Goal: Find specific page/section: Find specific page/section

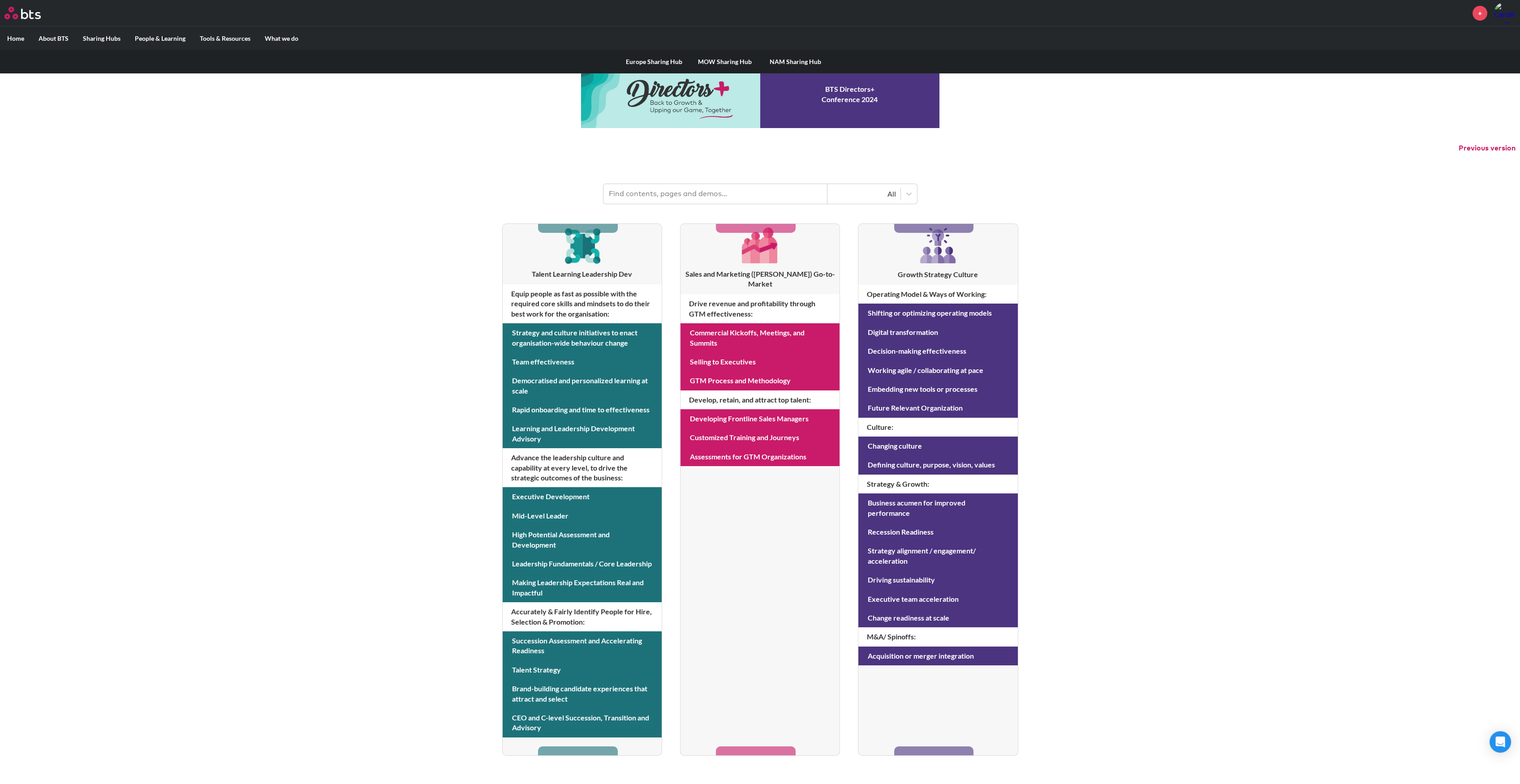
click at [105, 35] on label "Sharing Hubs" at bounding box center [102, 38] width 52 height 23
click at [0, 0] on input "Sharing Hubs" at bounding box center [0, 0] width 0 height 0
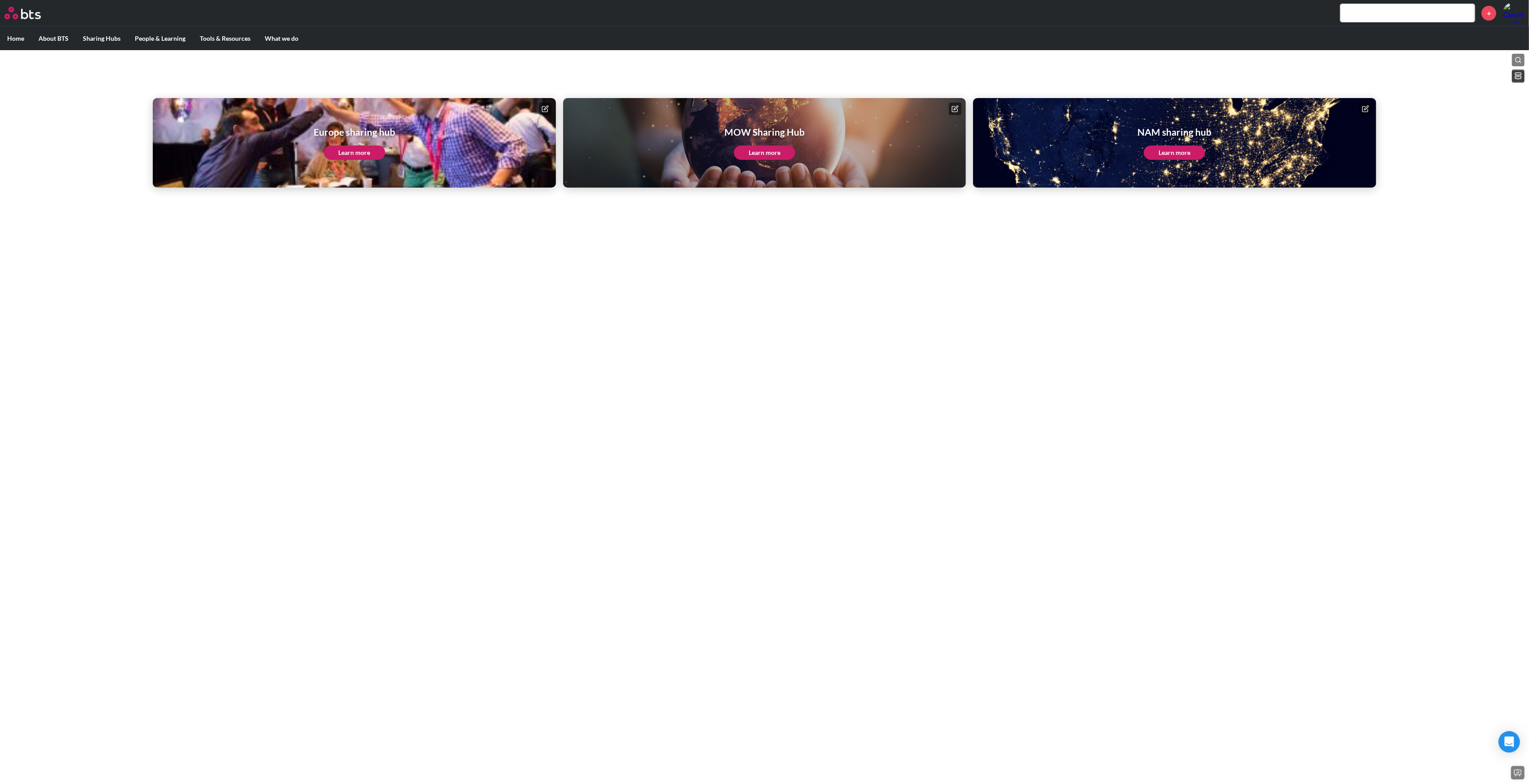
click at [787, 152] on link "Learn more" at bounding box center [764, 152] width 62 height 15
click at [0, 36] on label "Home" at bounding box center [15, 38] width 32 height 23
click at [0, 0] on input "Home" at bounding box center [0, 0] width 0 height 0
click at [9, 37] on label "Home" at bounding box center [15, 38] width 32 height 23
click at [0, 0] on input "Home" at bounding box center [0, 0] width 0 height 0
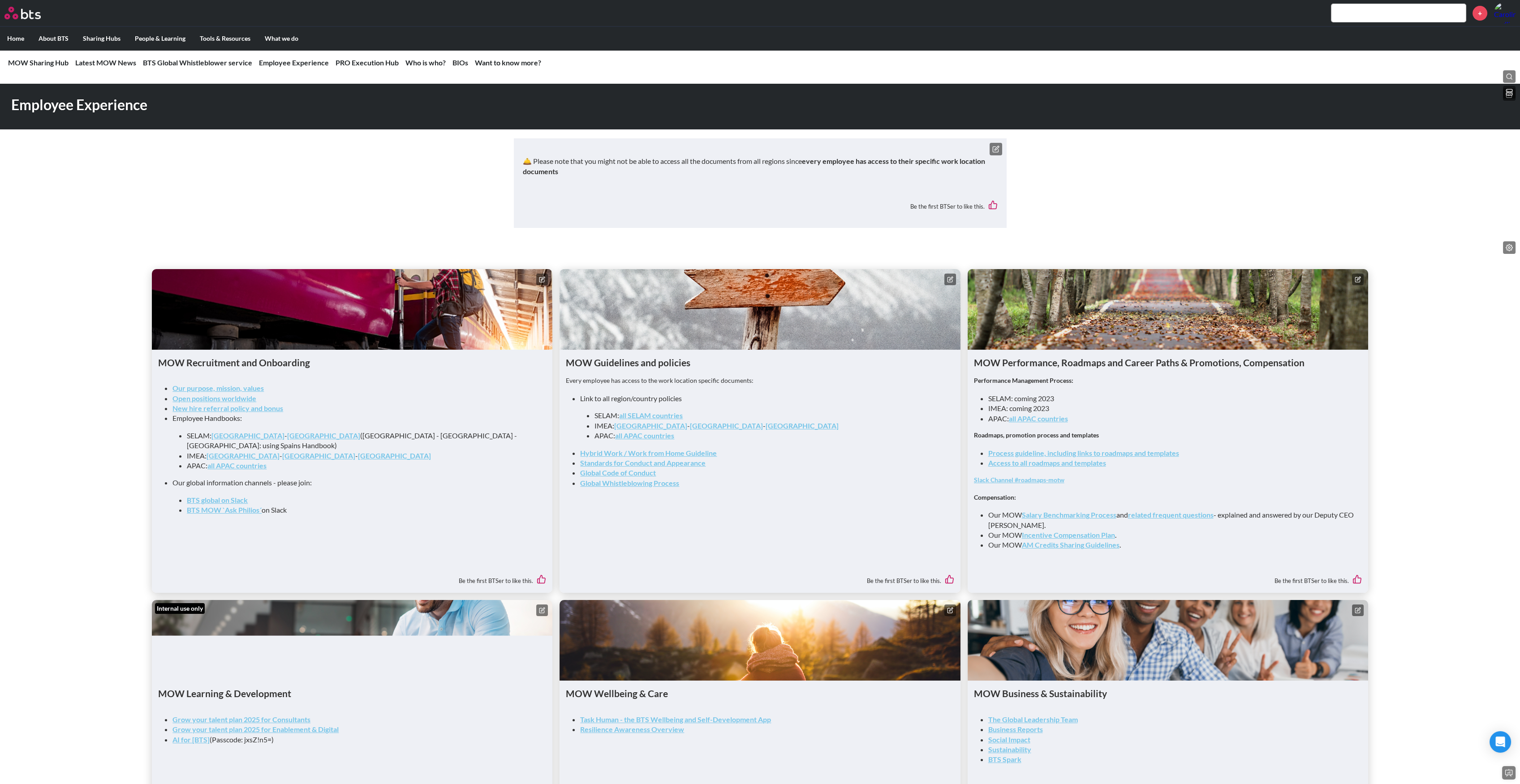
scroll to position [717, 0]
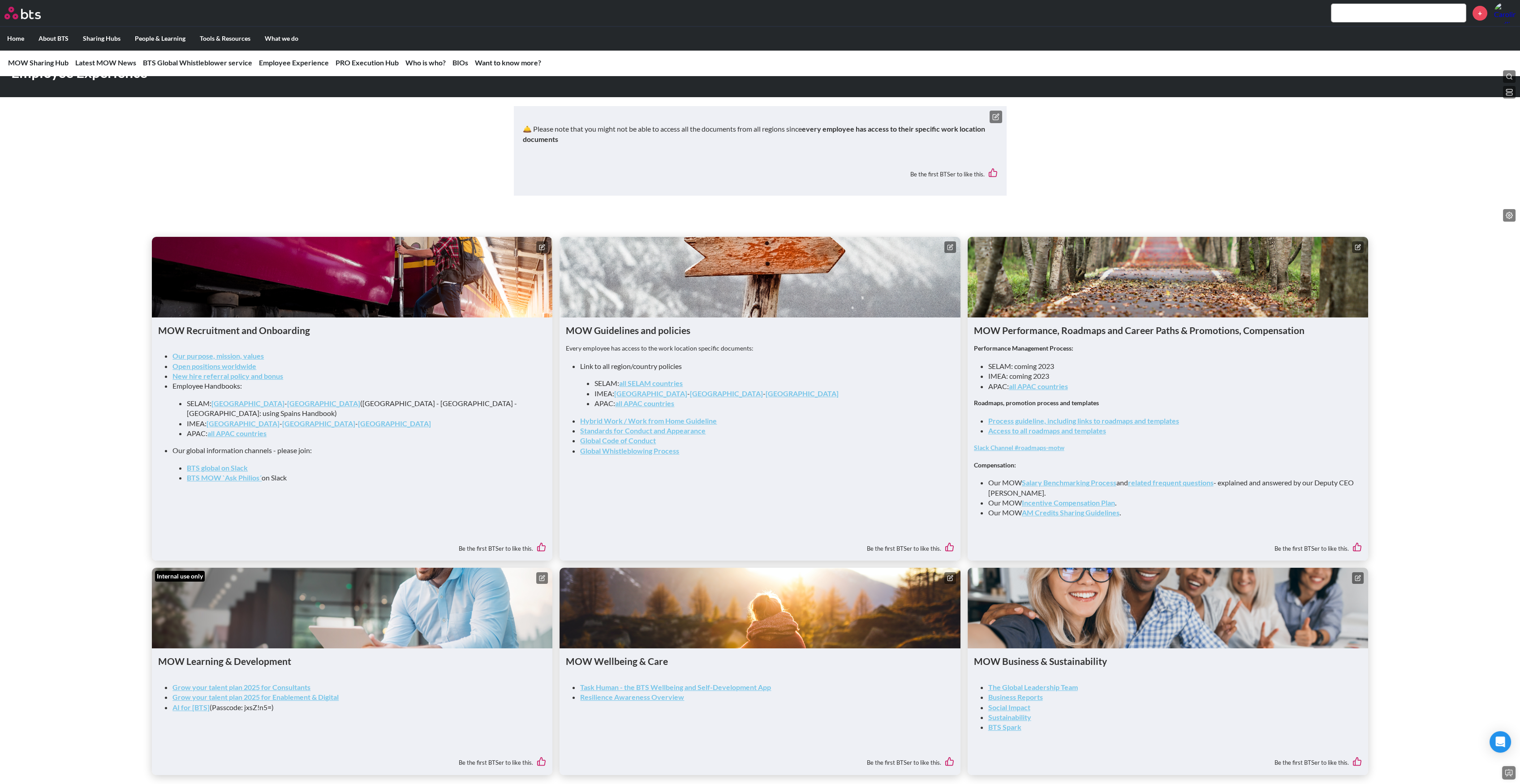
click at [1037, 435] on link "Access to all roadmaps and templates" at bounding box center [1048, 430] width 118 height 9
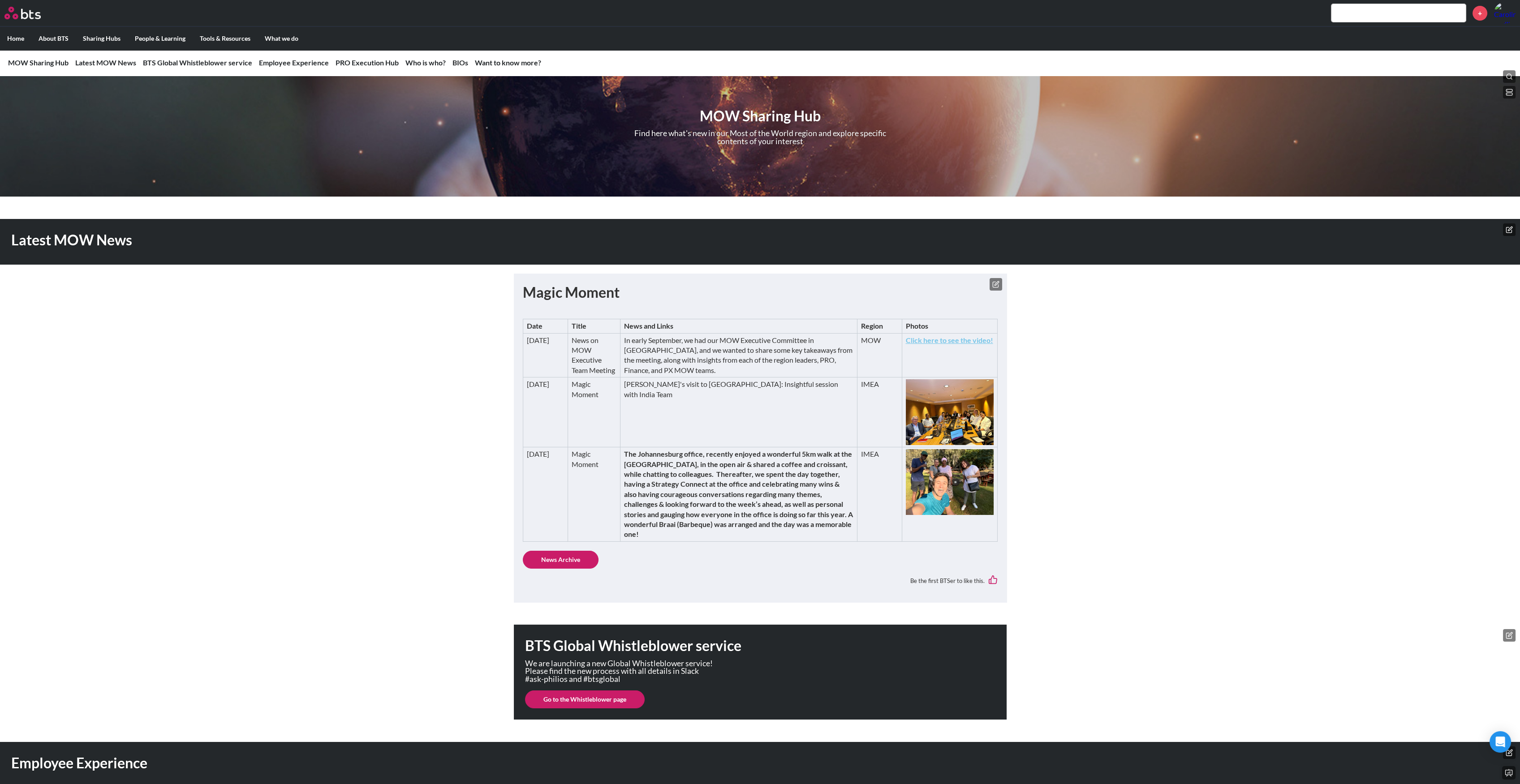
scroll to position [0, 0]
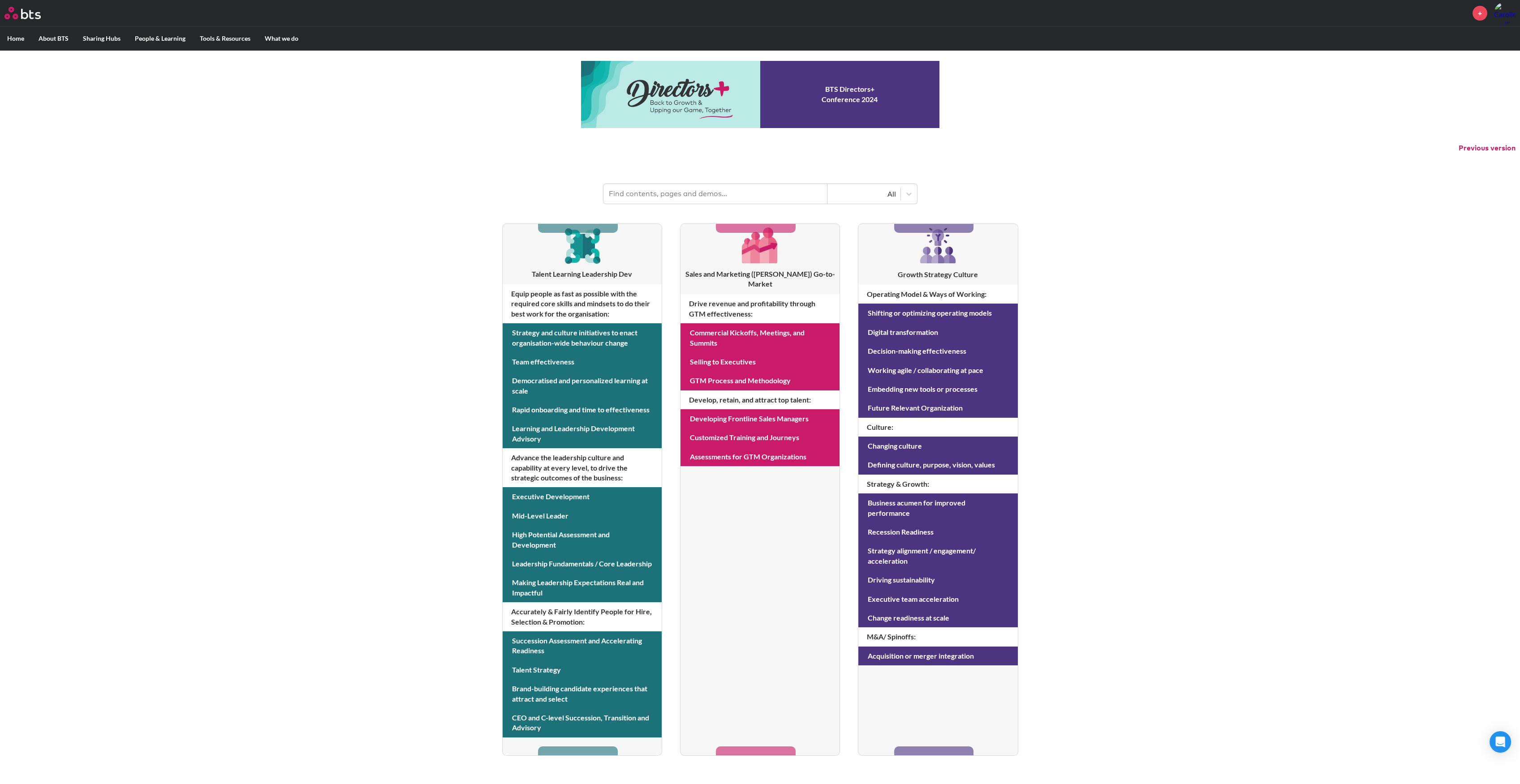
click at [631, 196] on input "text" at bounding box center [715, 194] width 224 height 20
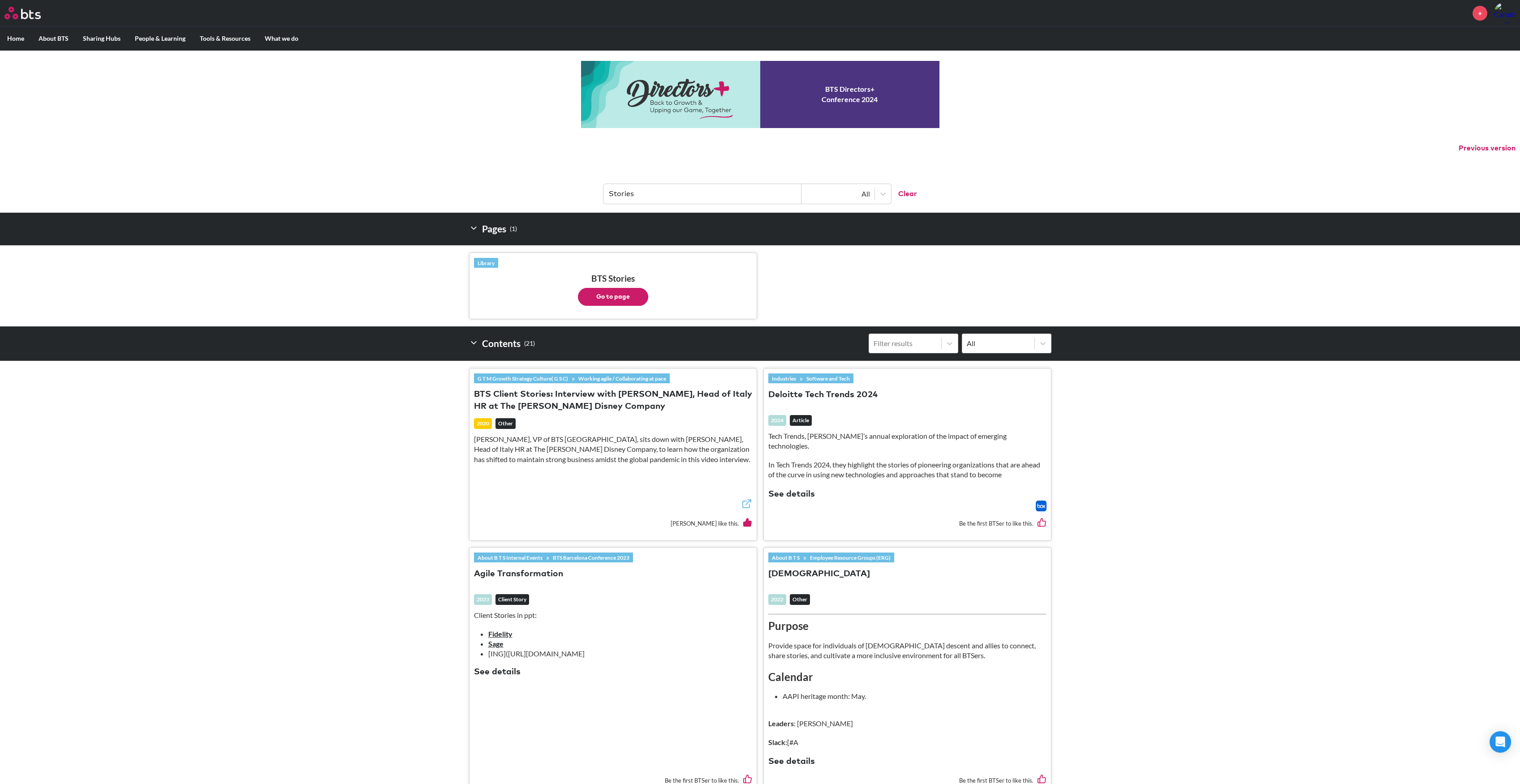
click at [598, 297] on button "Go to page" at bounding box center [613, 296] width 70 height 18
click at [619, 295] on button "Go to page" at bounding box center [613, 296] width 70 height 18
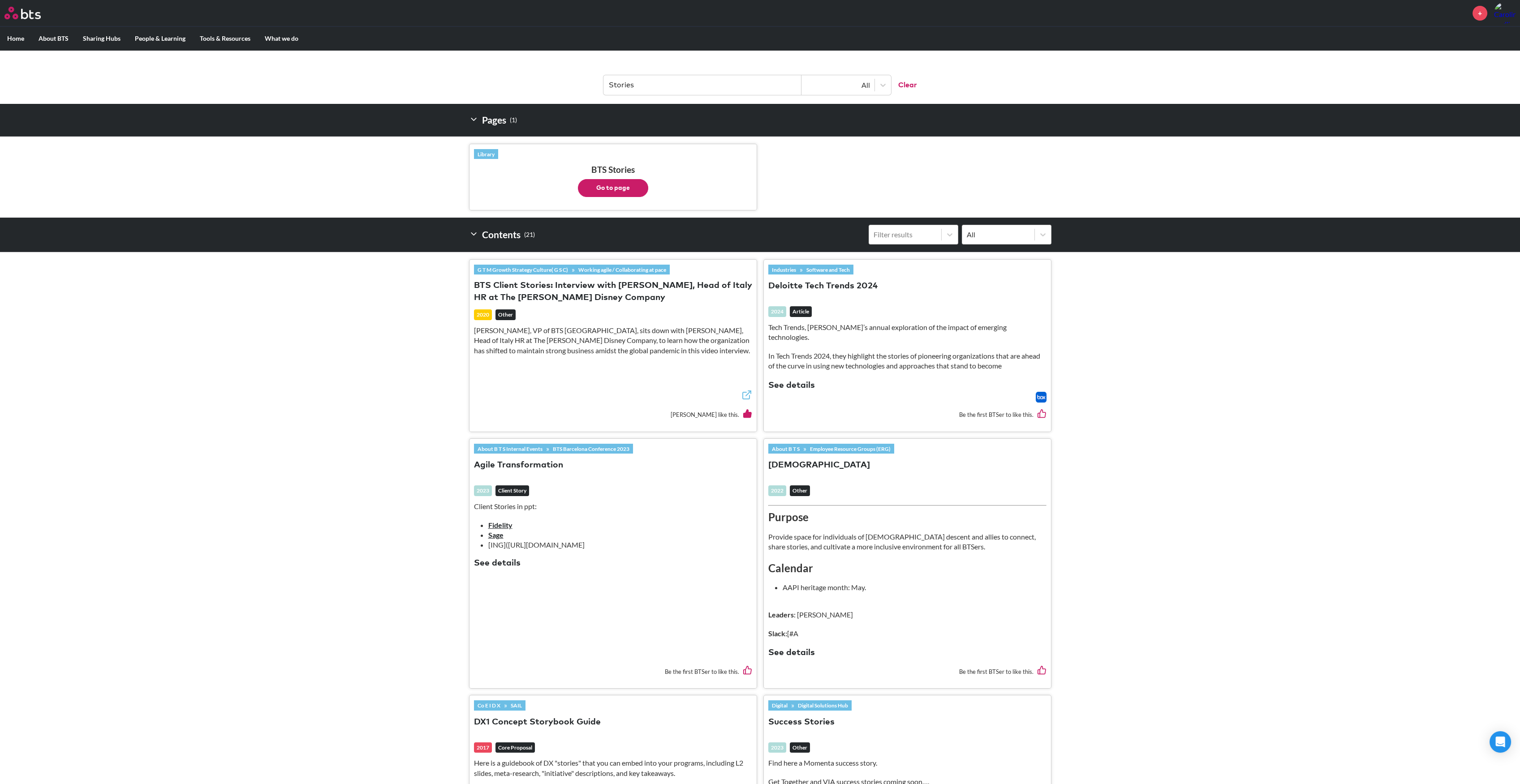
scroll to position [120, 0]
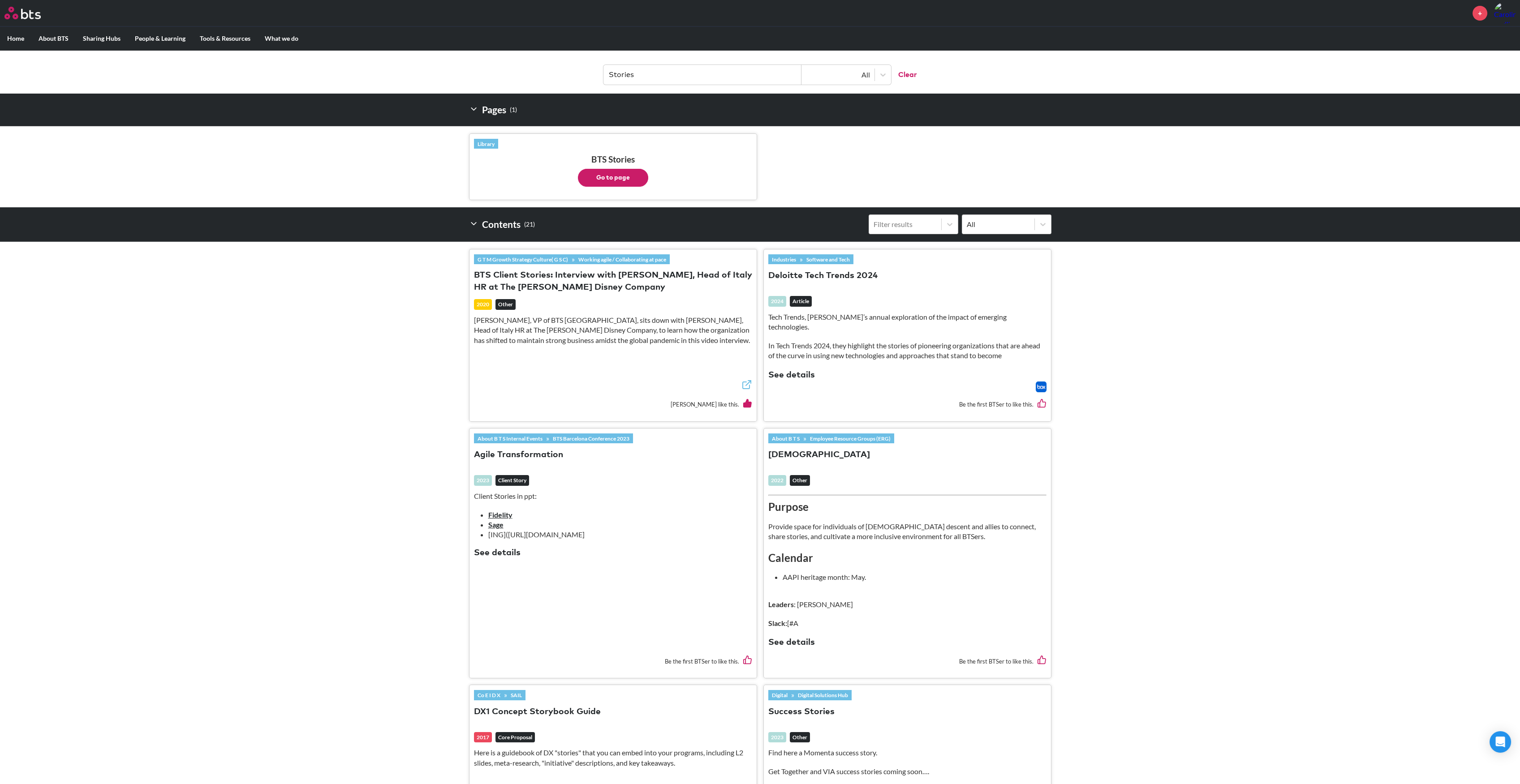
click at [517, 491] on p "Client Stories in ppt:" at bounding box center [613, 496] width 279 height 10
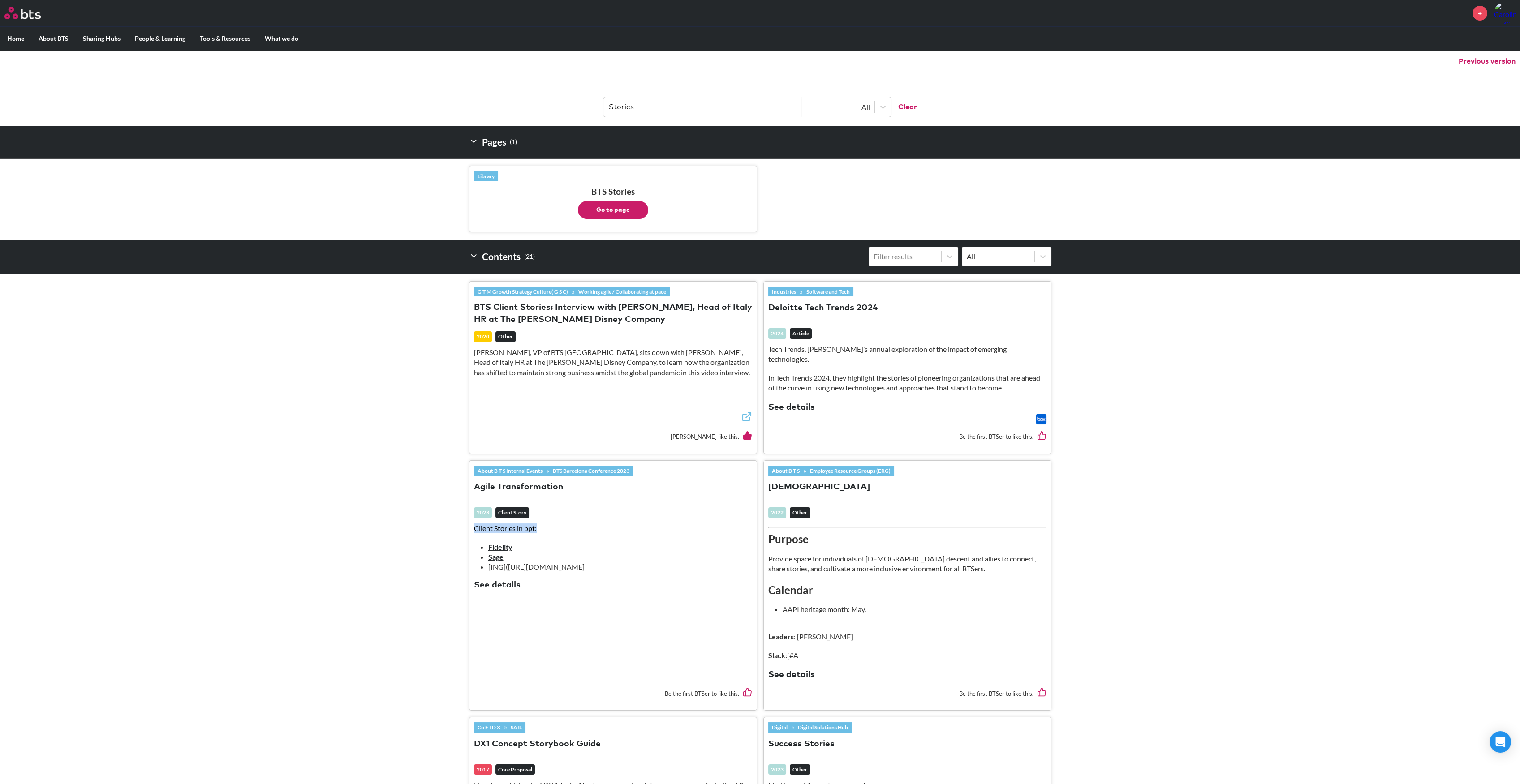
scroll to position [0, 0]
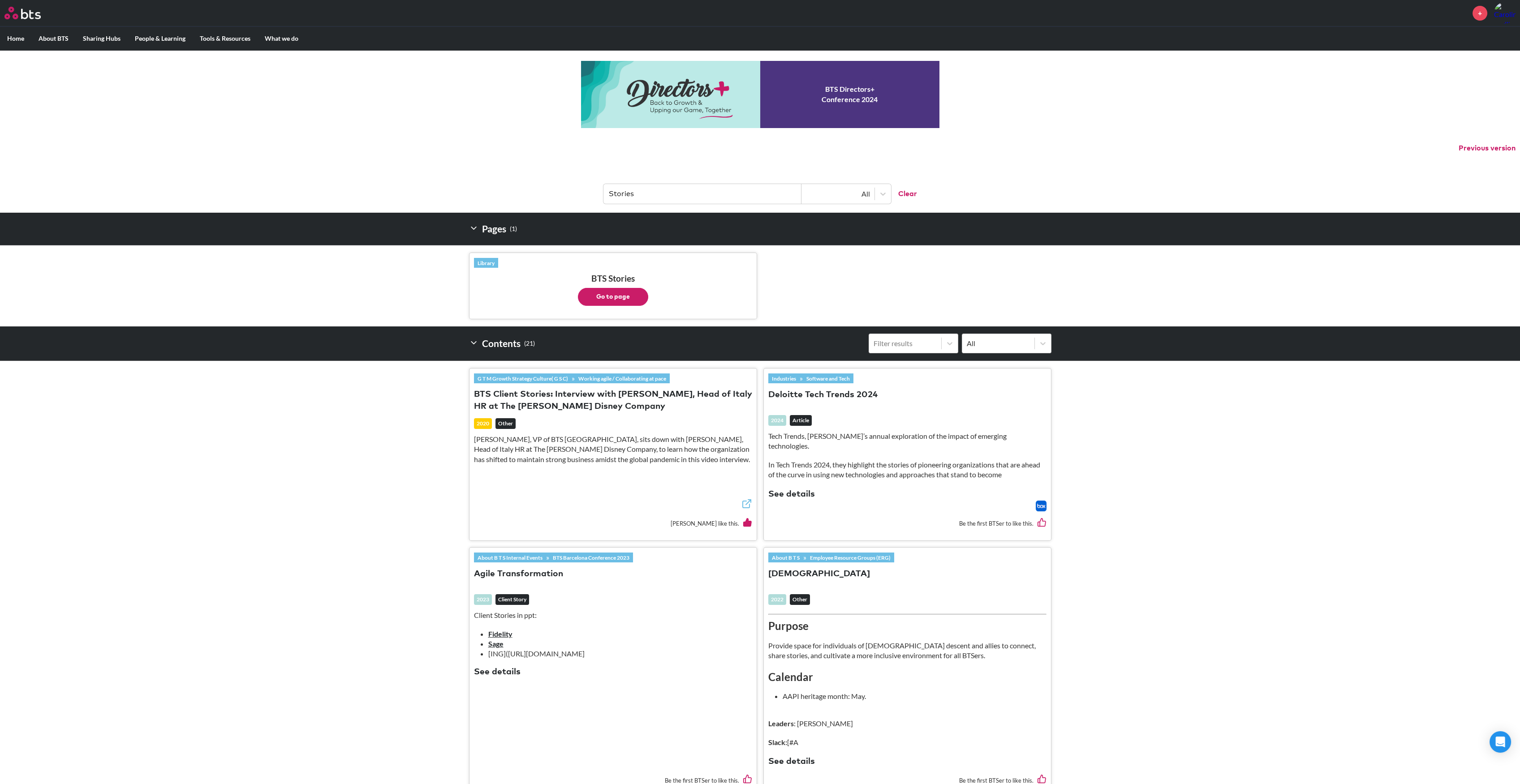
click at [663, 194] on input "Stories" at bounding box center [702, 194] width 198 height 20
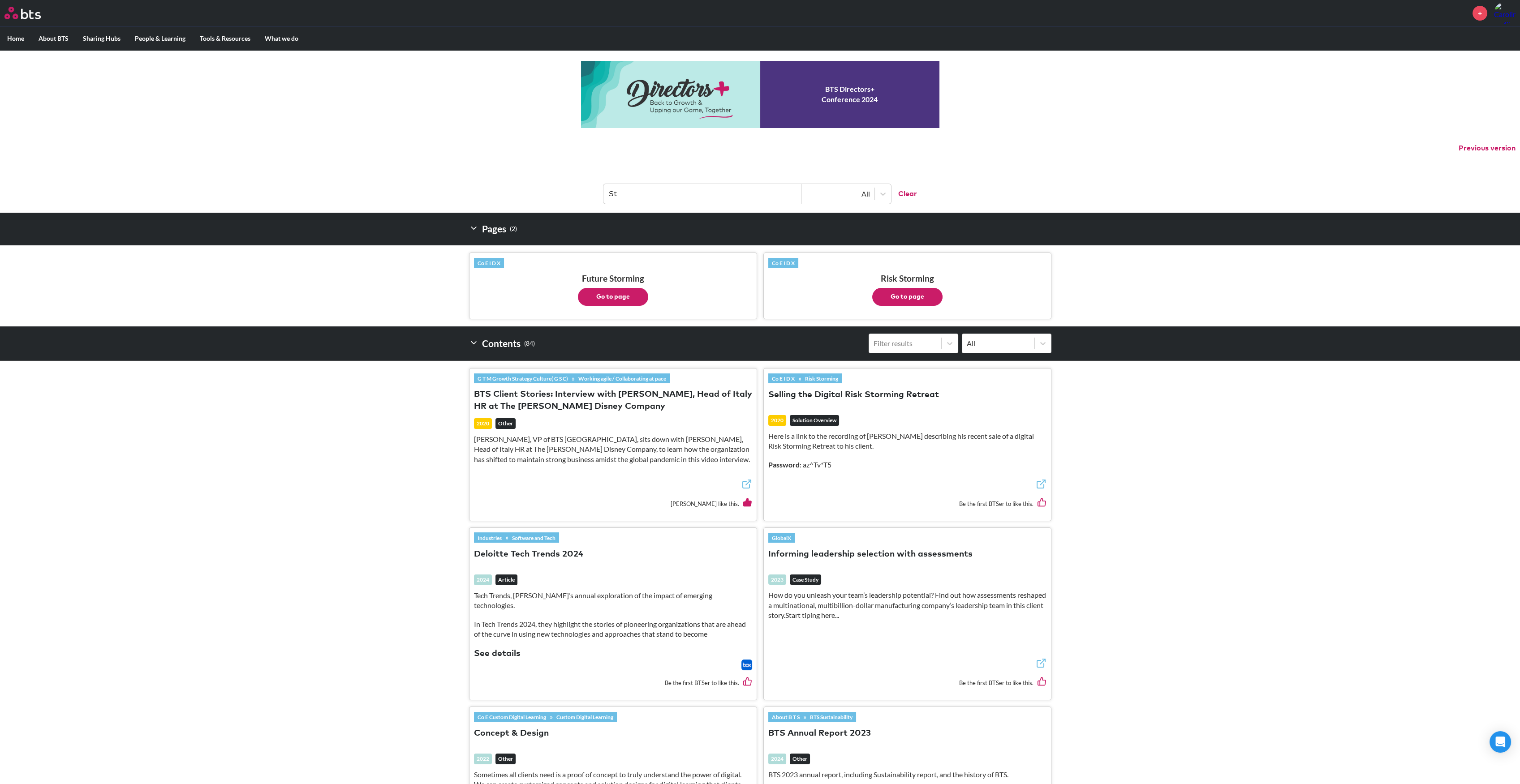
type input "S"
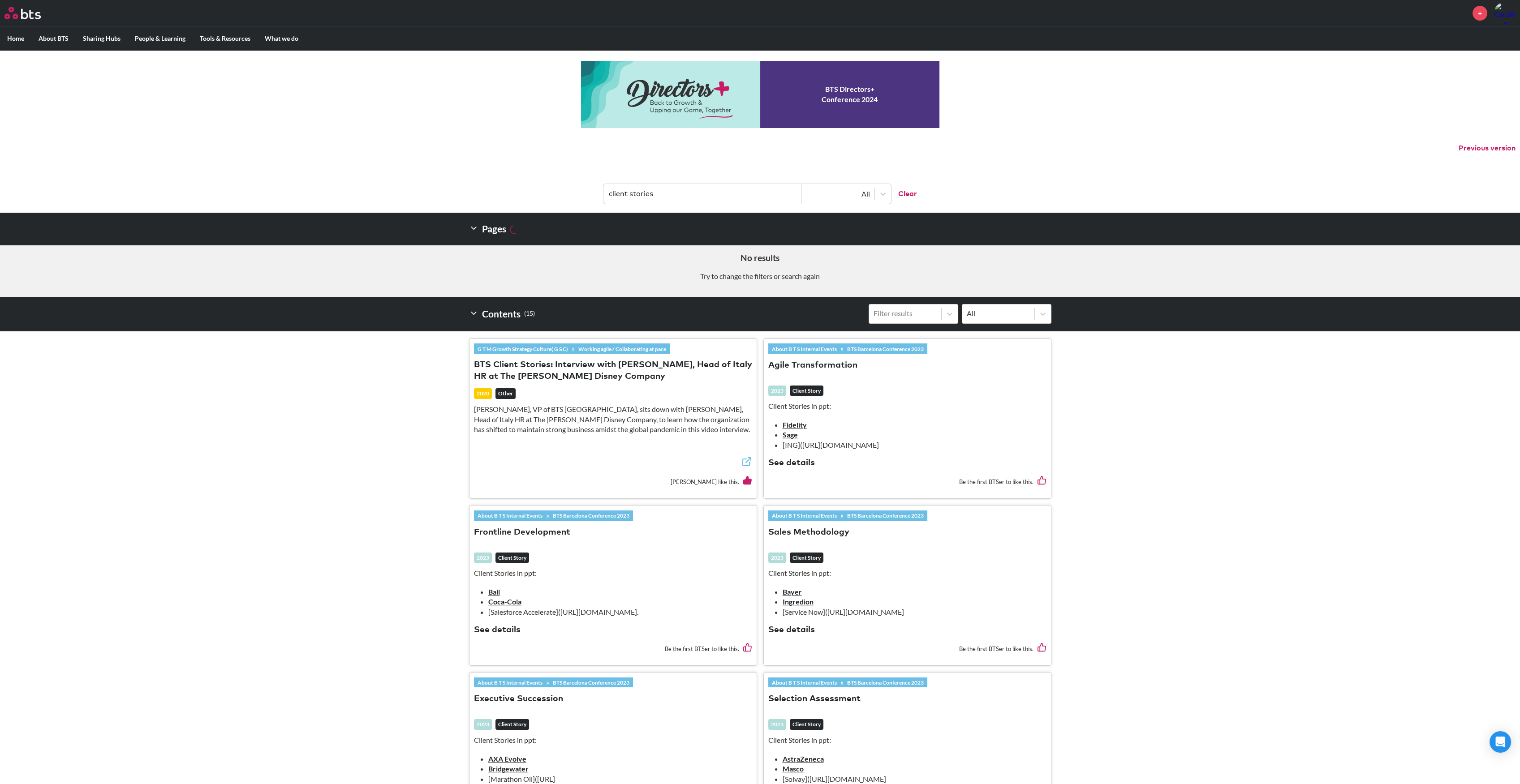
type input "client stories"
